Goal: Register for event/course

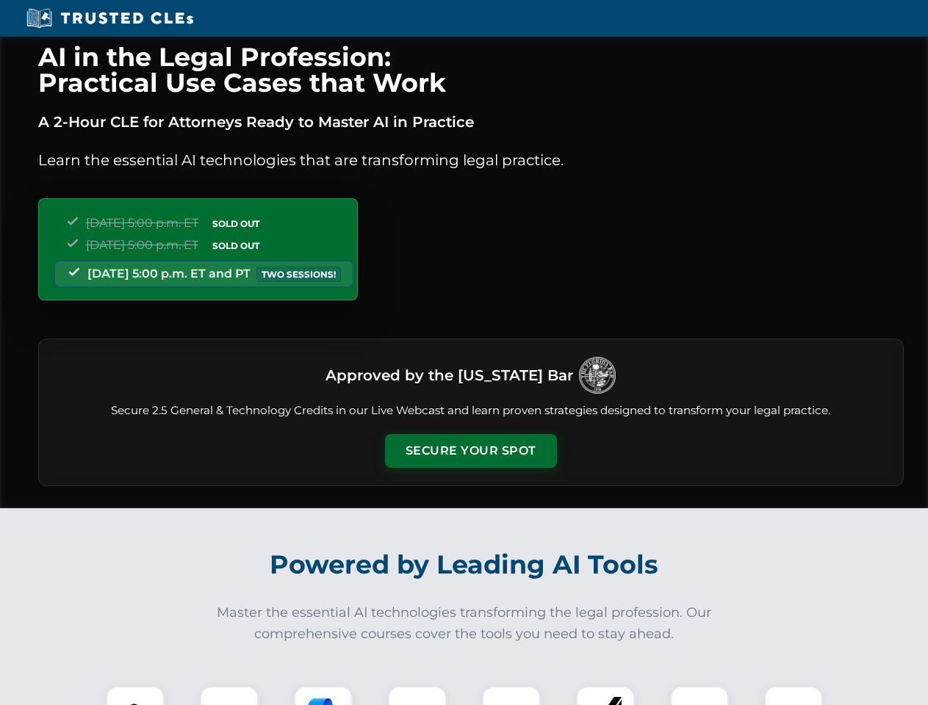
click at [470, 451] on button "Secure Your Spot" at bounding box center [471, 451] width 172 height 34
click at [135, 696] on img at bounding box center [135, 715] width 43 height 43
click at [229, 696] on div at bounding box center [229, 715] width 59 height 59
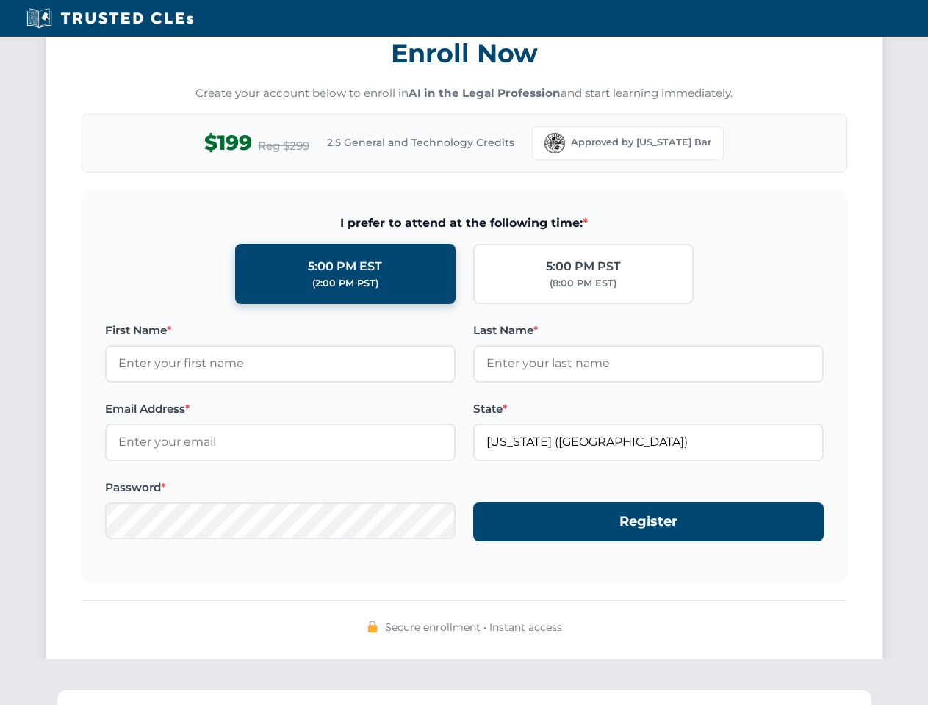
scroll to position [1442, 0]
